Goal: Communication & Community: Connect with others

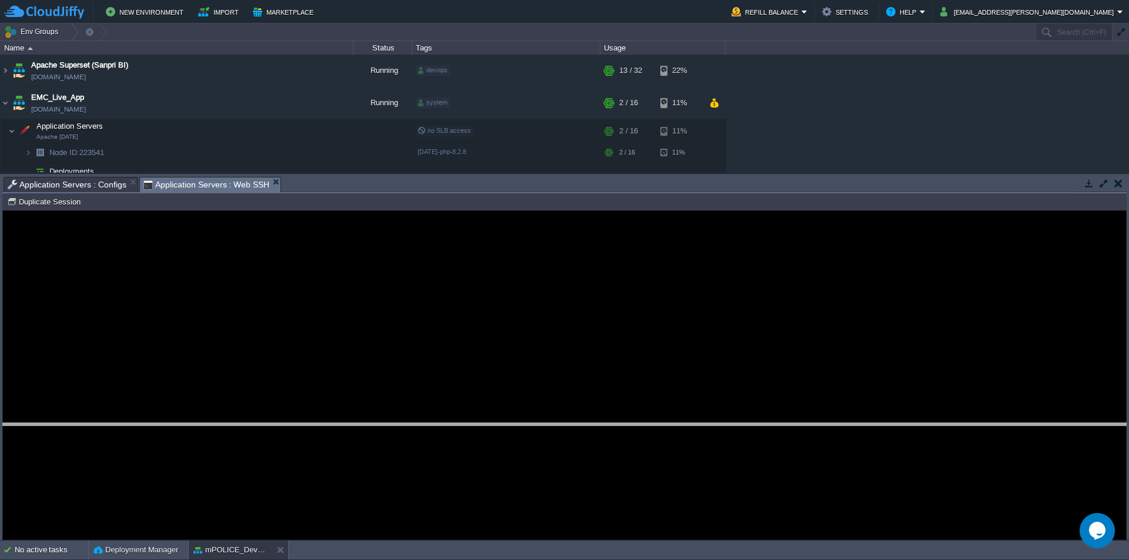
drag, startPoint x: 309, startPoint y: 193, endPoint x: 332, endPoint y: 440, distance: 248.1
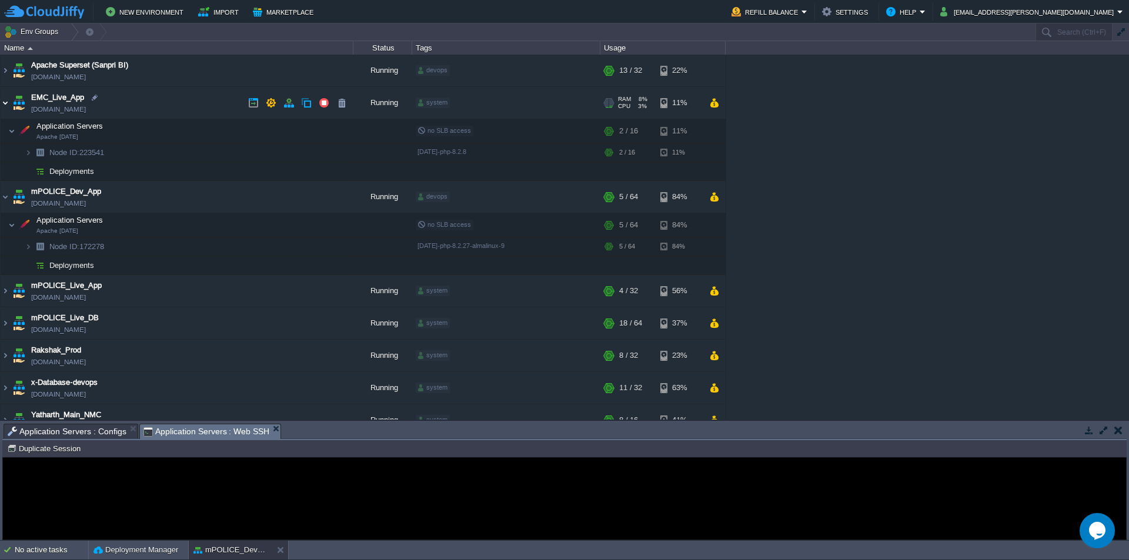
click at [2, 105] on img at bounding box center [5, 103] width 9 height 32
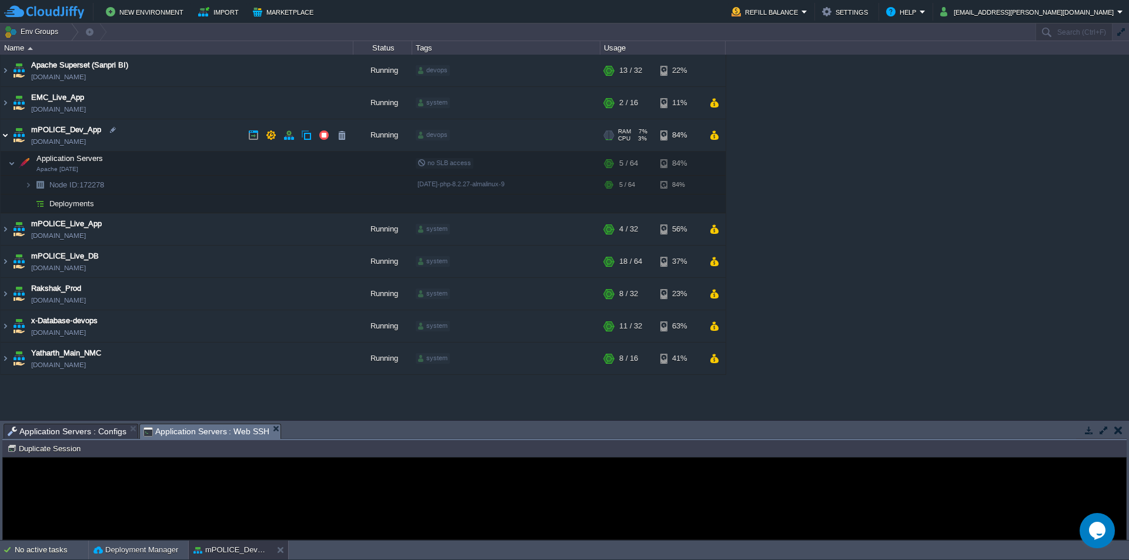
click at [4, 138] on img at bounding box center [5, 135] width 9 height 32
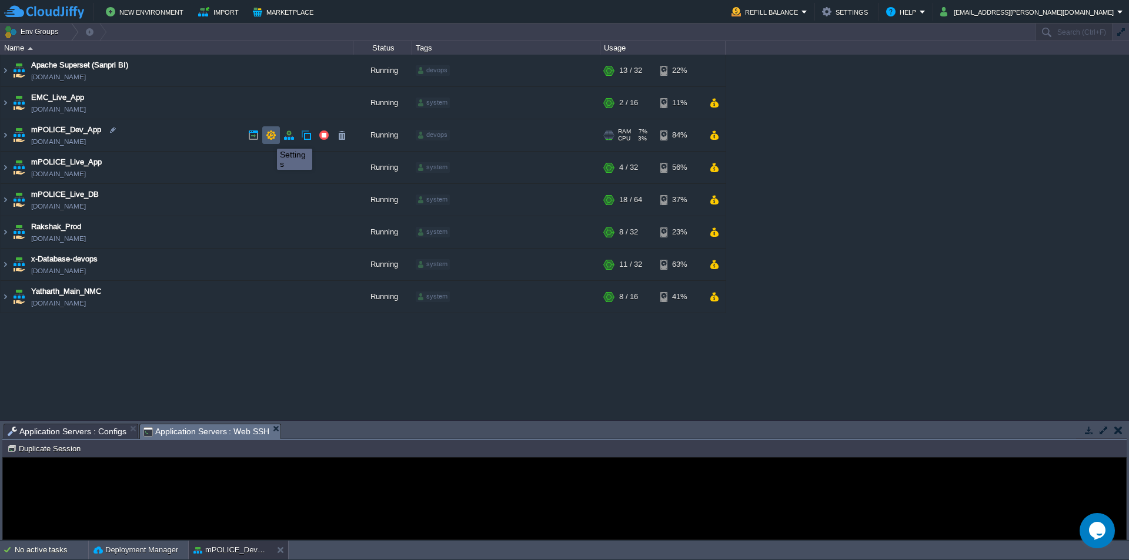
click at [268, 138] on button "button" at bounding box center [271, 135] width 11 height 11
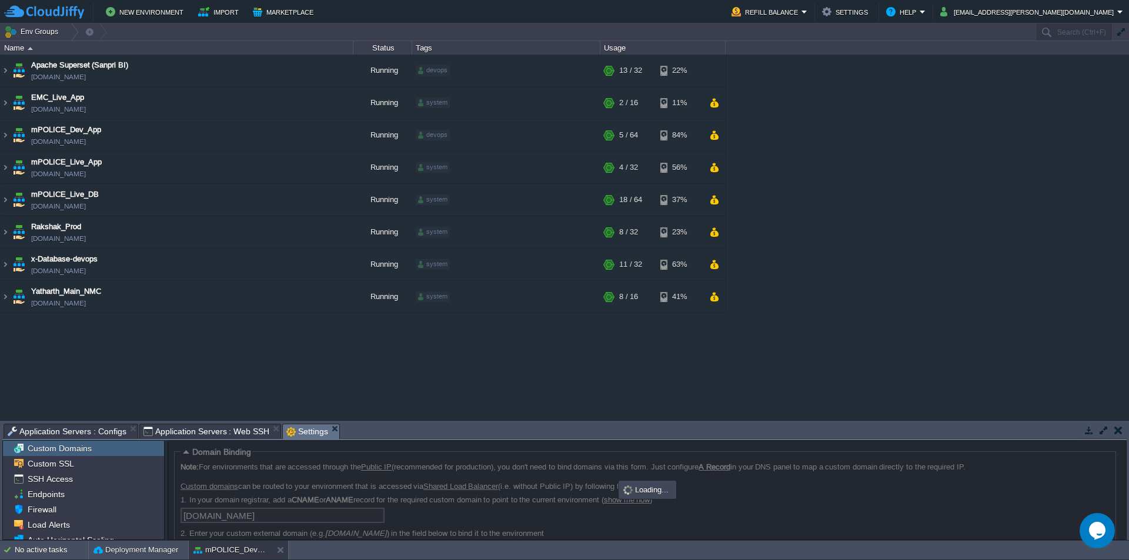
scroll to position [62, 0]
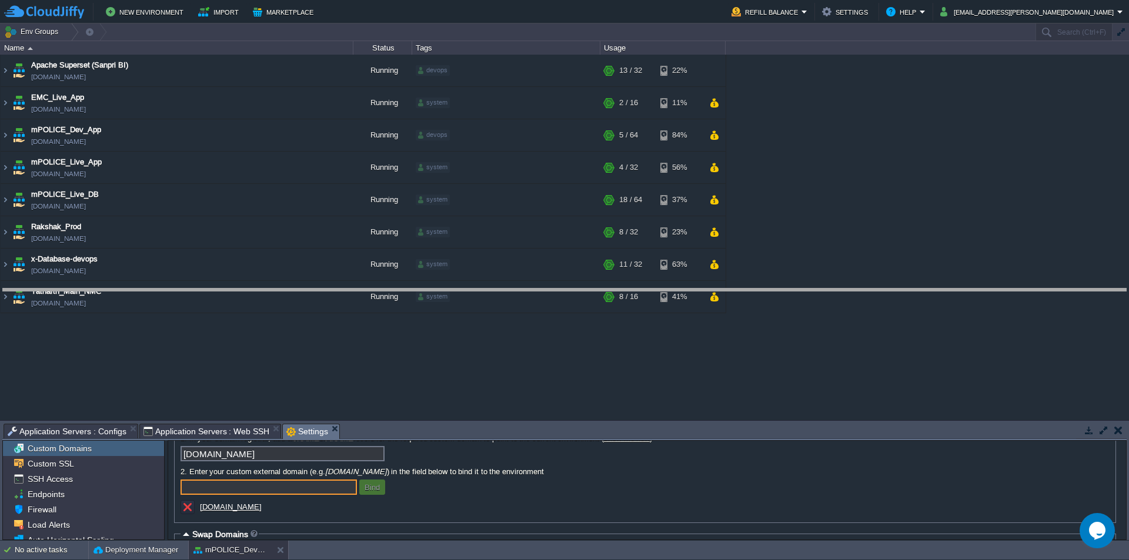
drag, startPoint x: 380, startPoint y: 438, endPoint x: 415, endPoint y: 255, distance: 186.1
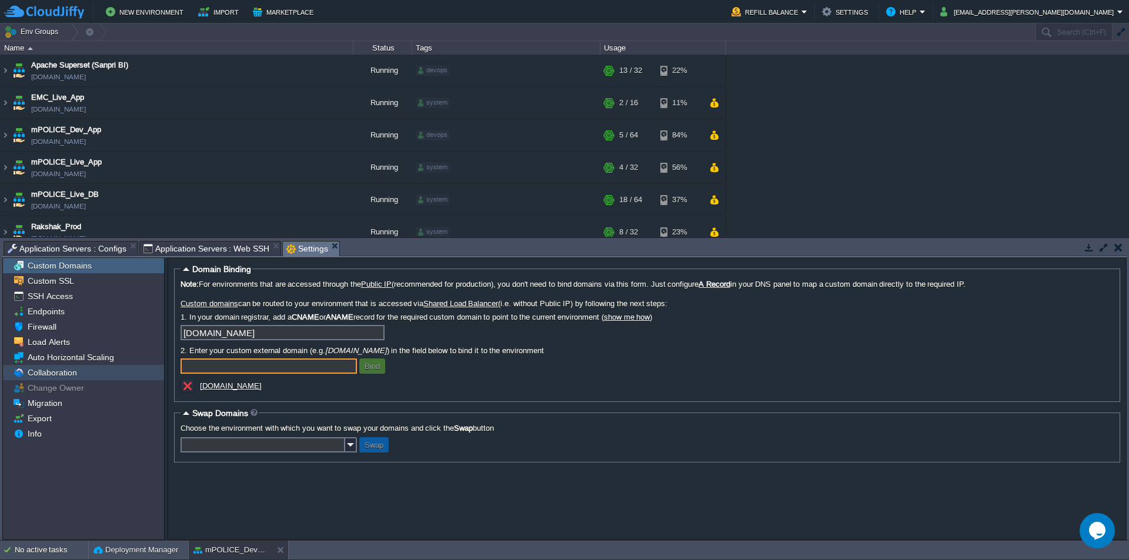
click at [53, 372] on span "Collaboration" at bounding box center [52, 372] width 54 height 11
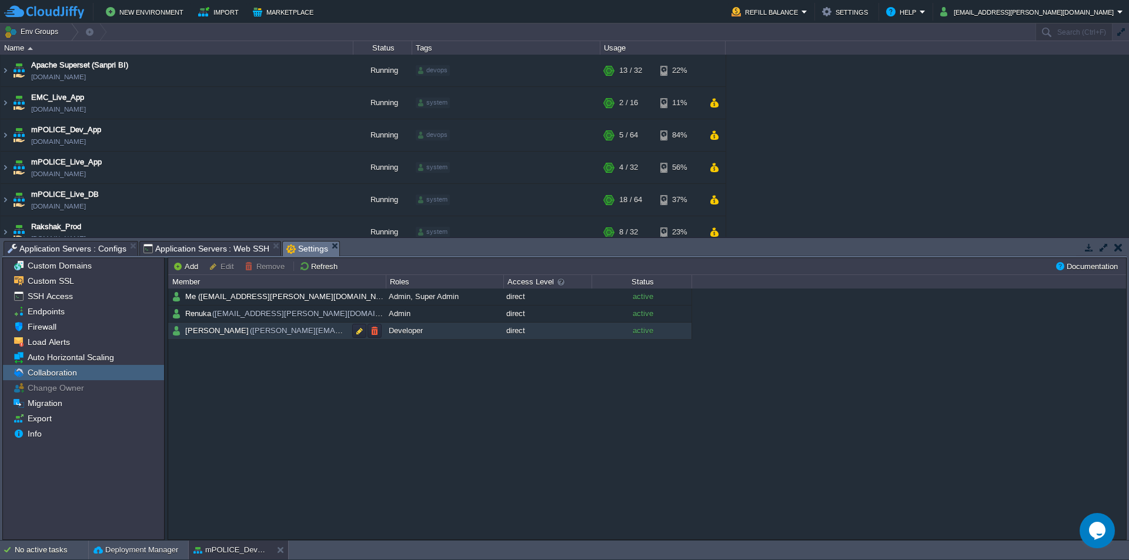
click at [268, 379] on div "Me ([EMAIL_ADDRESS][PERSON_NAME][DOMAIN_NAME]) Admin, Super Admin direct active…" at bounding box center [647, 414] width 958 height 250
click at [376, 331] on button "button" at bounding box center [374, 331] width 11 height 11
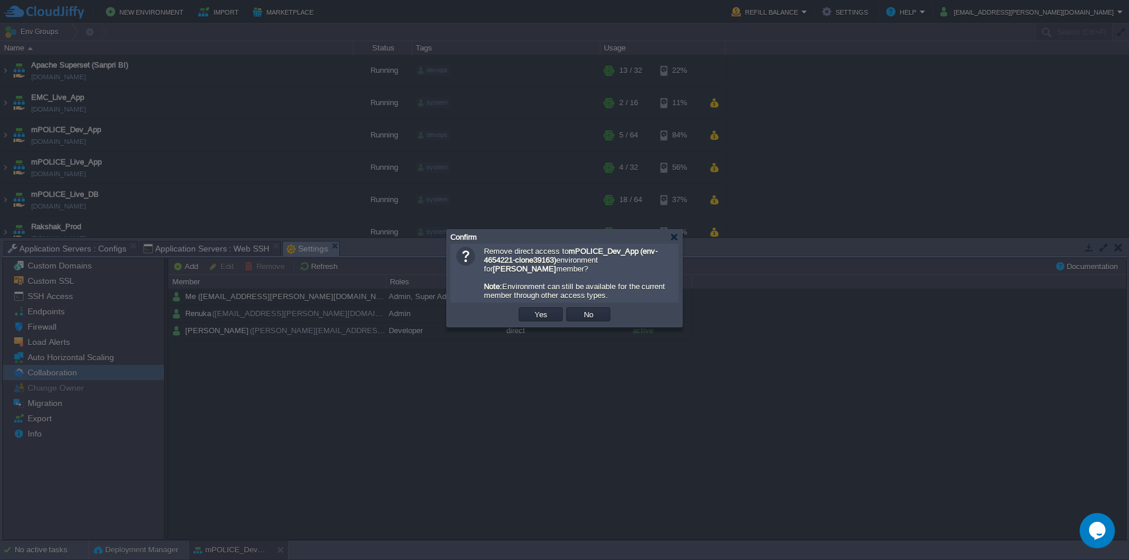
click at [529, 315] on td "Yes" at bounding box center [541, 315] width 44 height 14
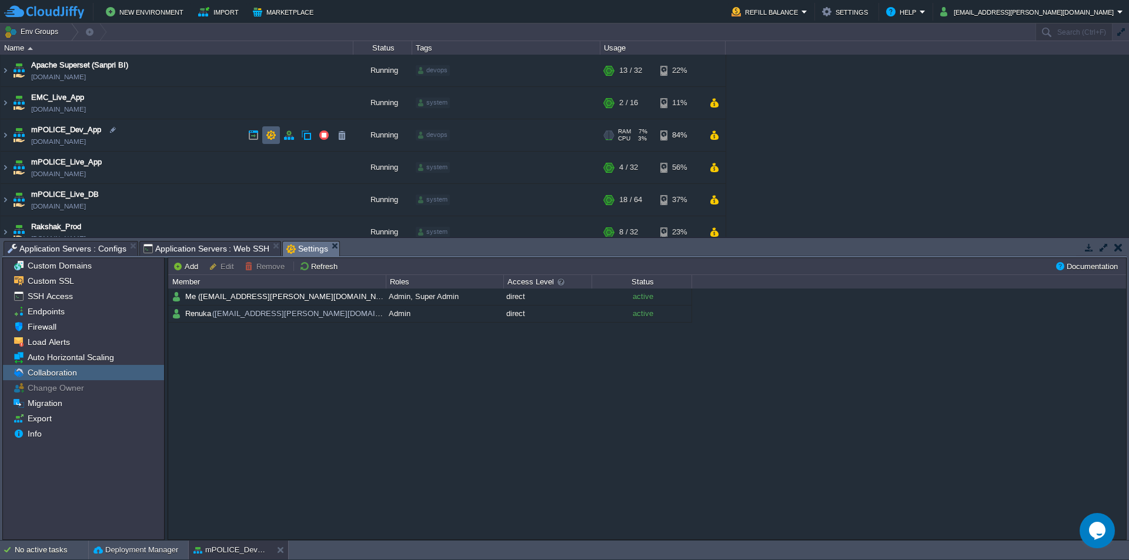
click at [273, 137] on button "button" at bounding box center [271, 135] width 11 height 11
click at [269, 141] on button "button" at bounding box center [271, 135] width 11 height 11
click at [272, 72] on button "button" at bounding box center [271, 70] width 11 height 11
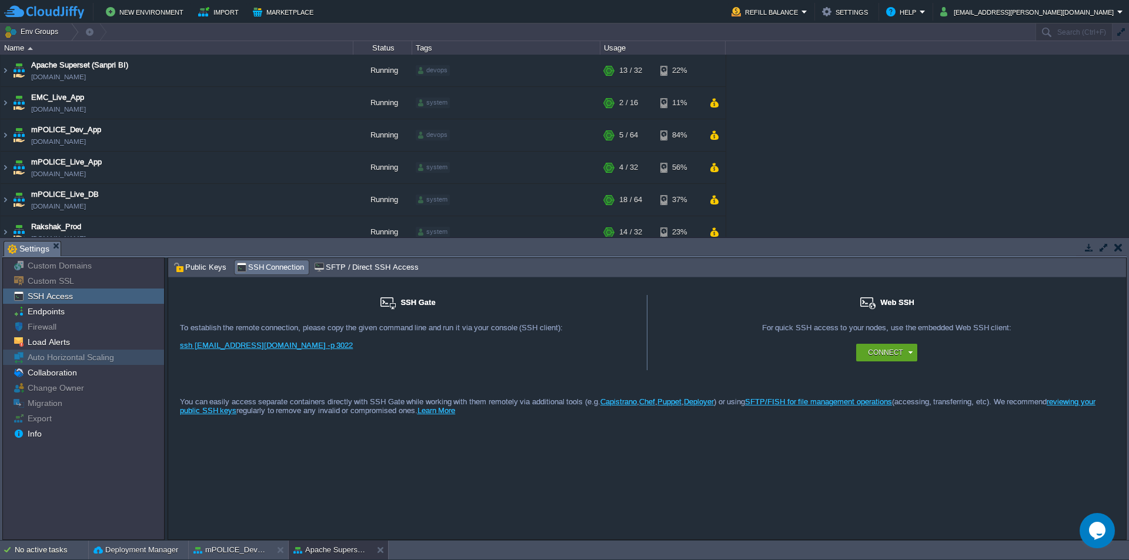
click at [76, 367] on div "Collaboration" at bounding box center [83, 372] width 161 height 15
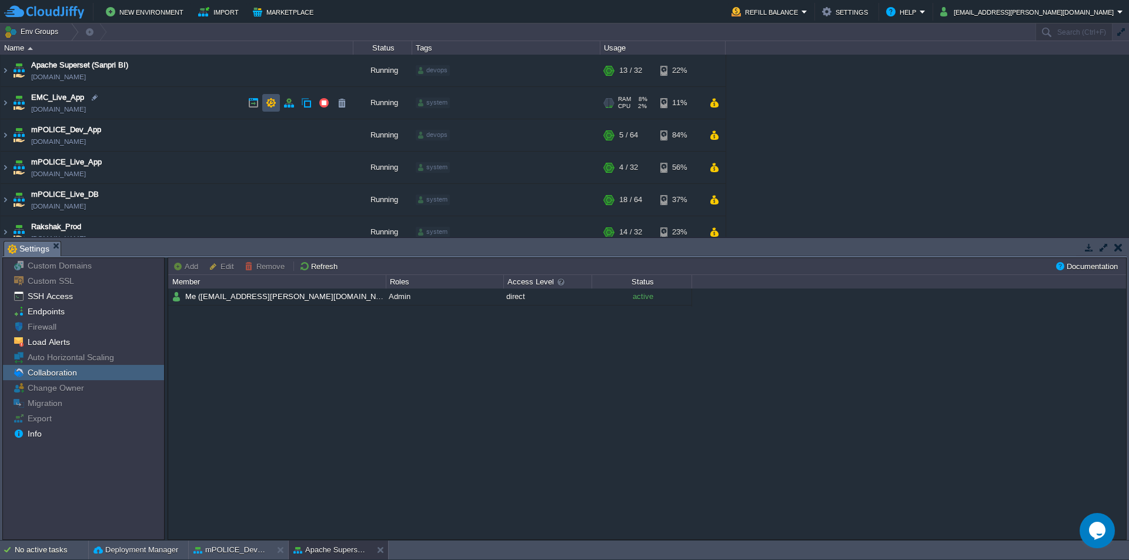
click at [272, 105] on button "button" at bounding box center [271, 103] width 11 height 11
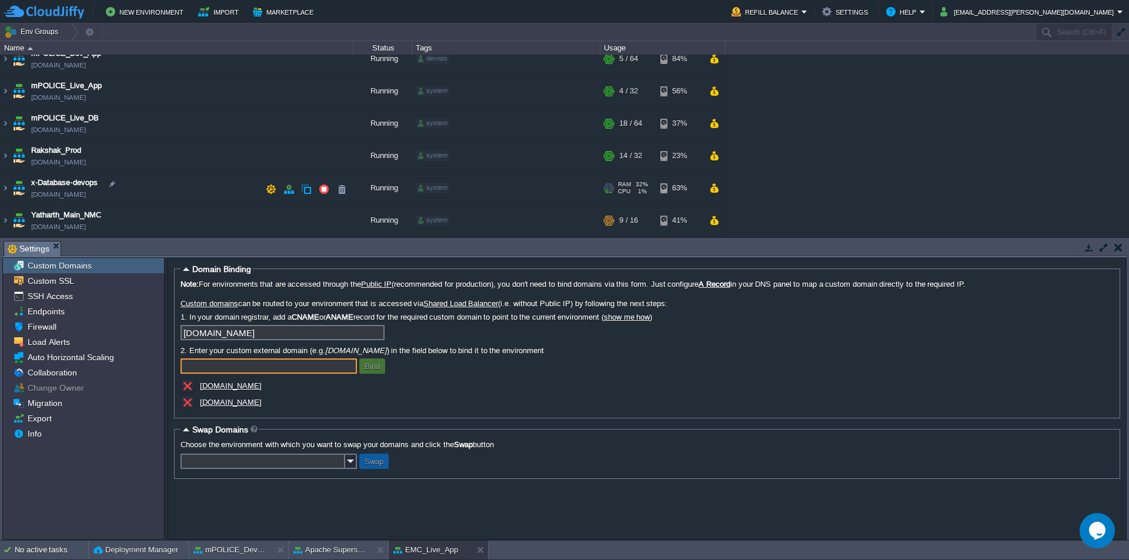
scroll to position [76, 0]
click at [269, 156] on button "button" at bounding box center [271, 156] width 11 height 11
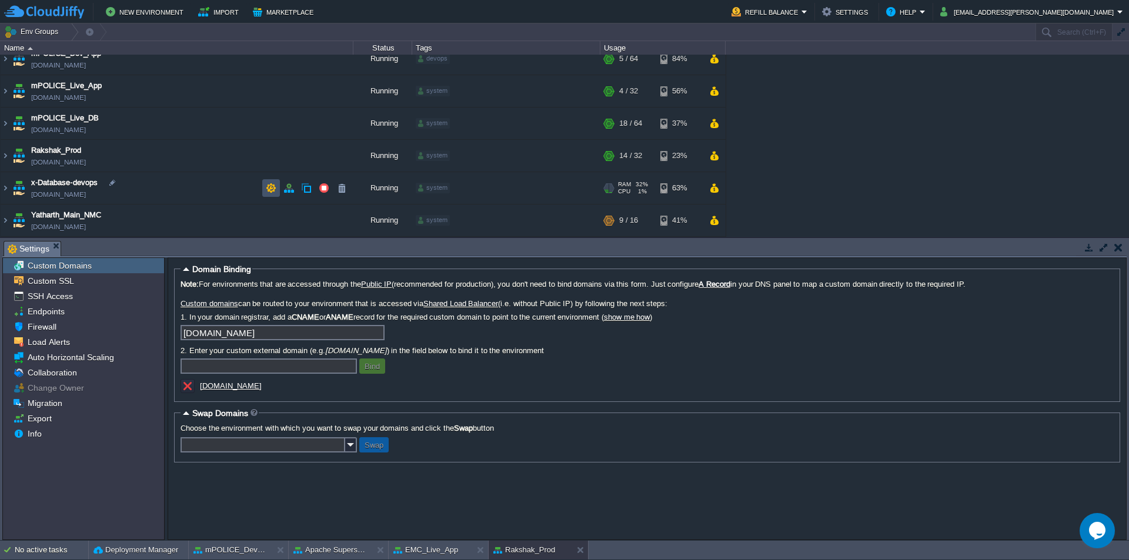
click at [270, 188] on button "button" at bounding box center [271, 188] width 11 height 11
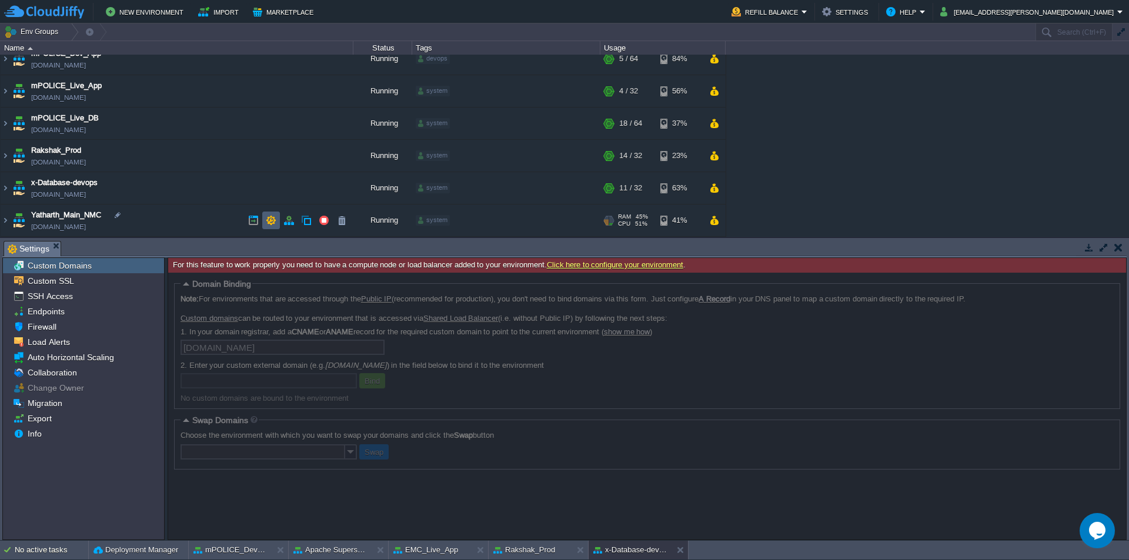
click at [271, 222] on button "button" at bounding box center [271, 220] width 11 height 11
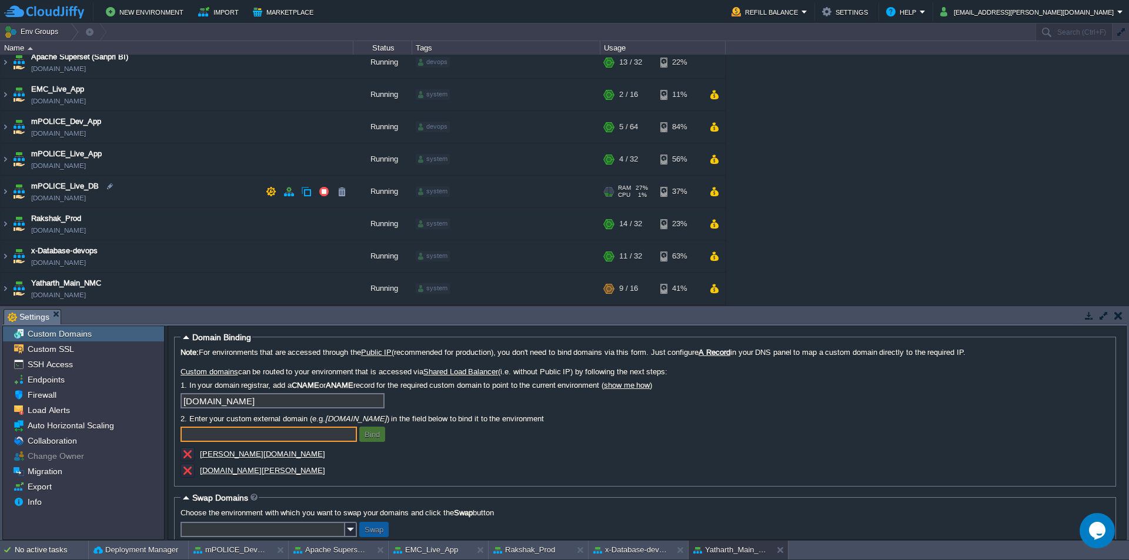
scroll to position [0, 0]
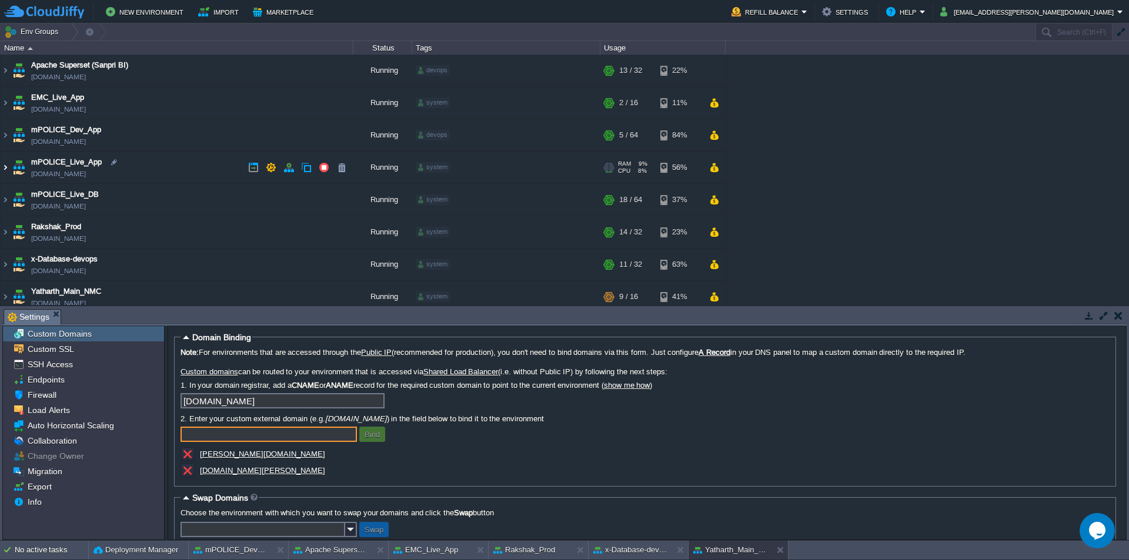
click at [6, 170] on img at bounding box center [5, 168] width 9 height 32
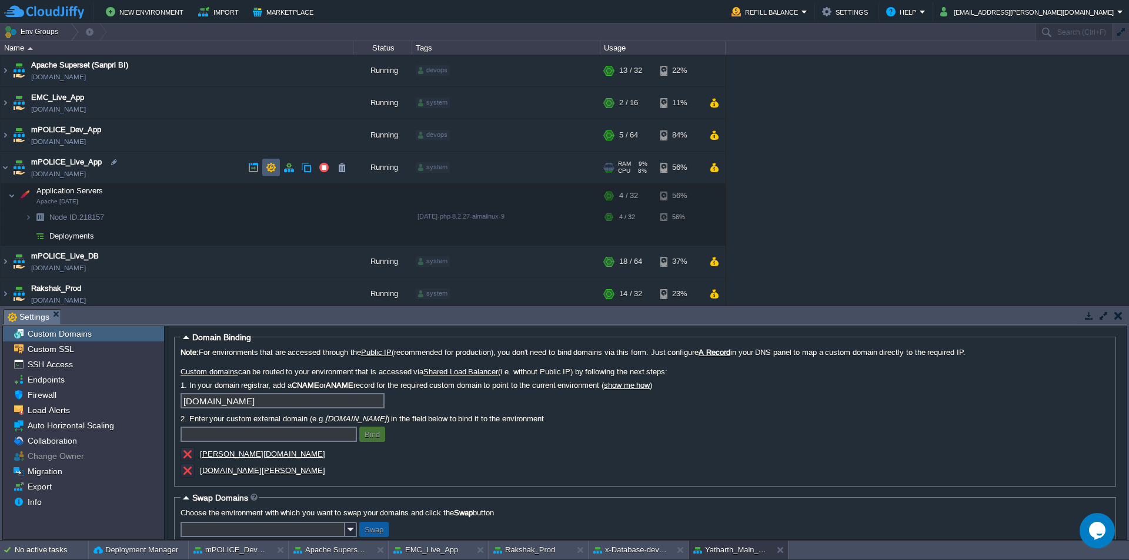
click at [270, 169] on button "button" at bounding box center [271, 167] width 11 height 11
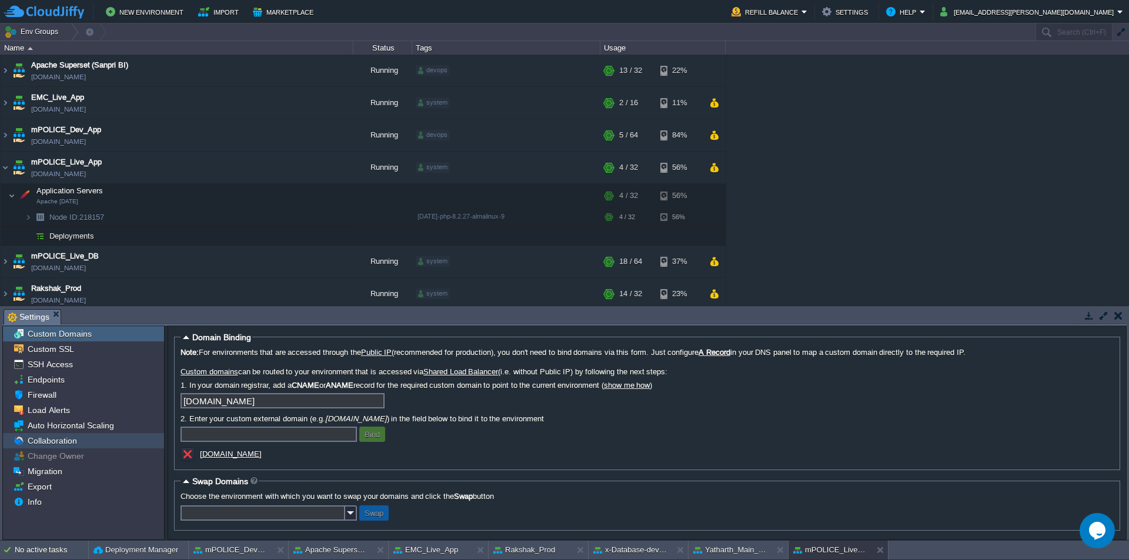
click at [62, 439] on span "Collaboration" at bounding box center [52, 441] width 54 height 11
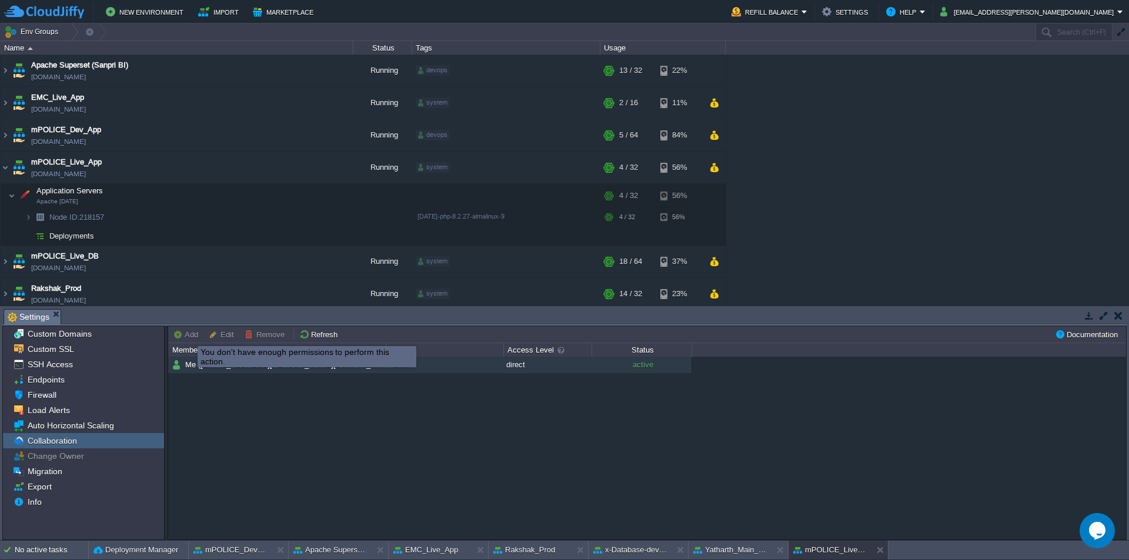
click at [226, 399] on div "Me ([EMAIL_ADDRESS][PERSON_NAME][DOMAIN_NAME]) Admin direct active" at bounding box center [647, 448] width 958 height 182
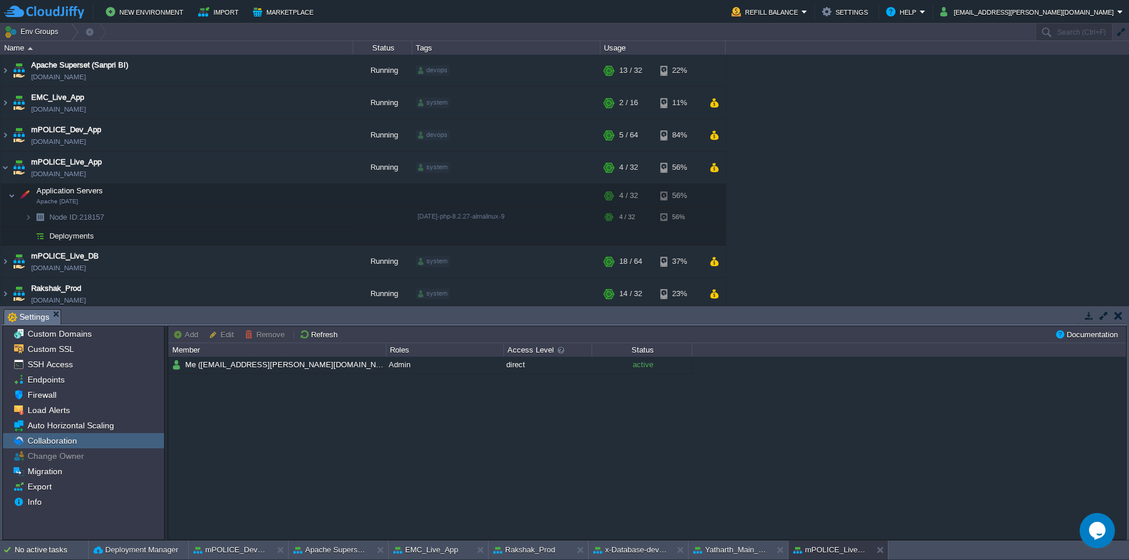
click at [193, 337] on button "Add" at bounding box center [187, 334] width 29 height 11
click at [315, 335] on button "Refresh" at bounding box center [320, 334] width 42 height 11
click at [191, 336] on button "Add" at bounding box center [187, 334] width 29 height 11
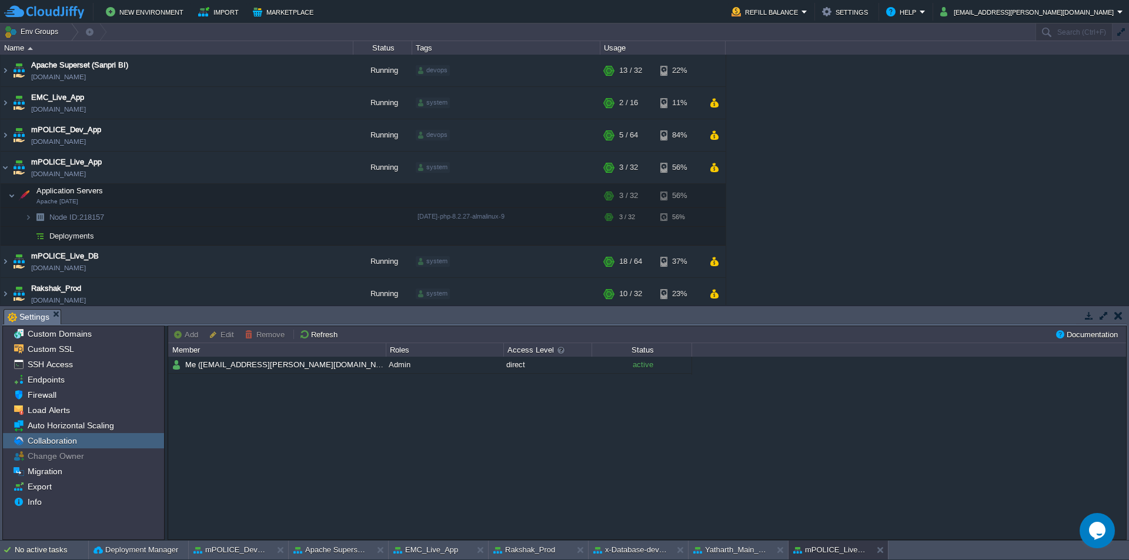
click at [67, 439] on span "Collaboration" at bounding box center [52, 441] width 54 height 11
